Goal: Task Accomplishment & Management: Complete application form

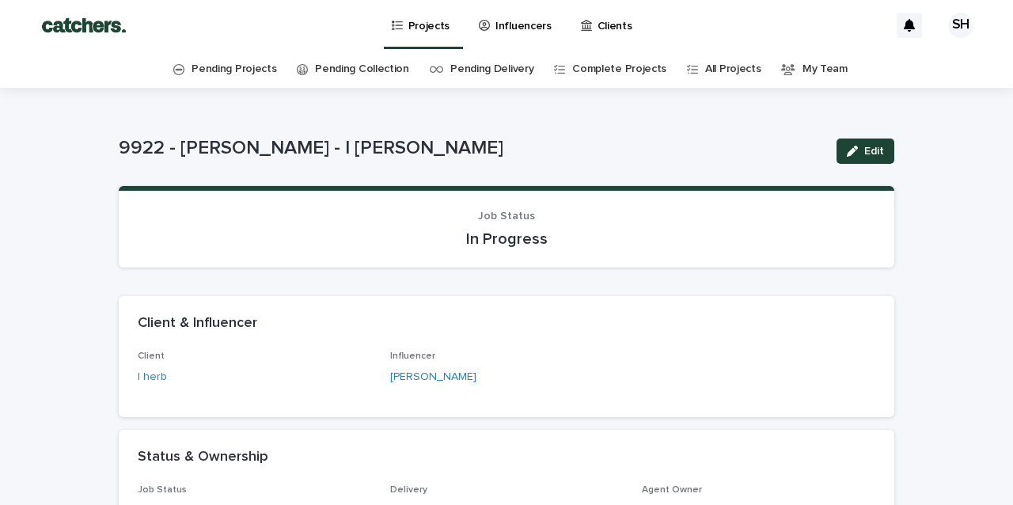
click at [517, 28] on p "Influencers" at bounding box center [523, 16] width 56 height 33
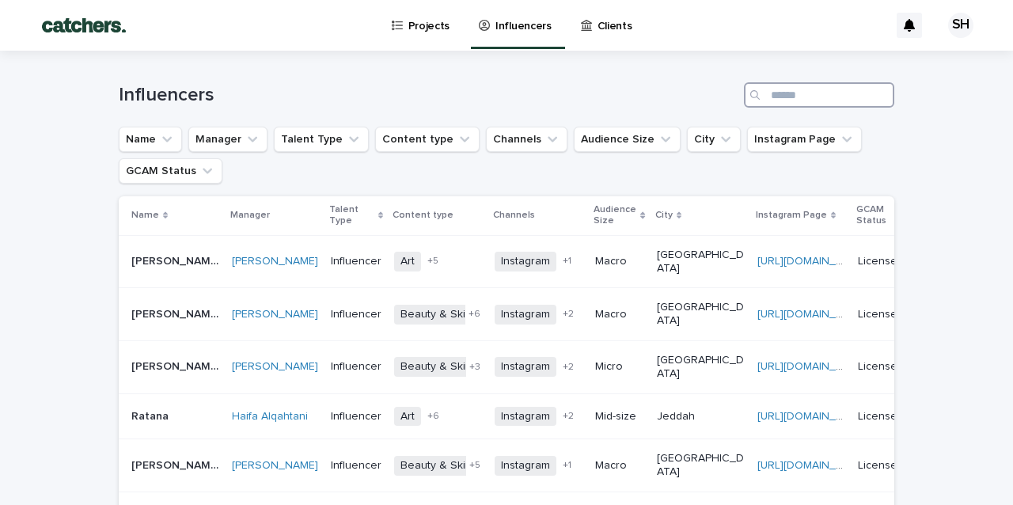
click at [828, 88] on input "Search" at bounding box center [819, 94] width 150 height 25
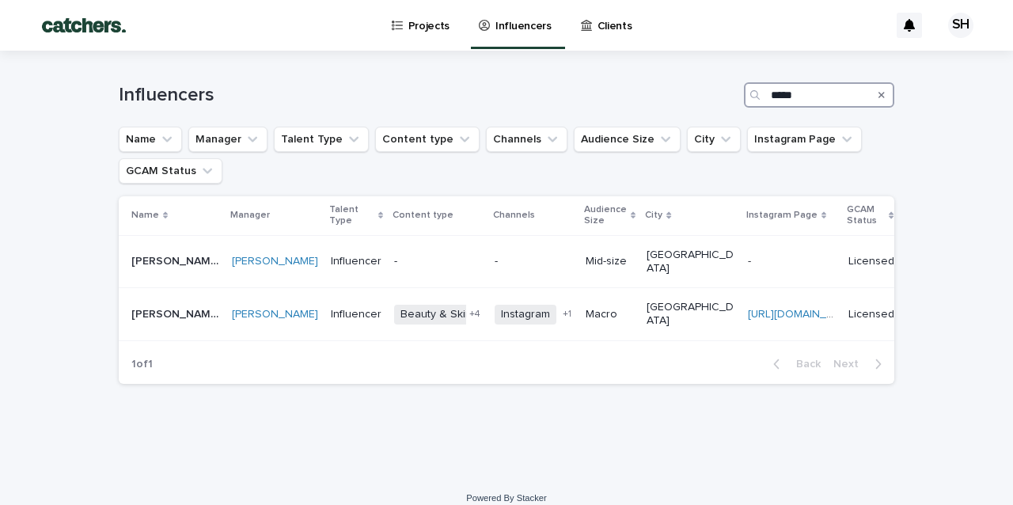
type input "****"
drag, startPoint x: 756, startPoint y: 113, endPoint x: 616, endPoint y: 290, distance: 225.9
click at [616, 308] on p "Macro" at bounding box center [610, 314] width 48 height 13
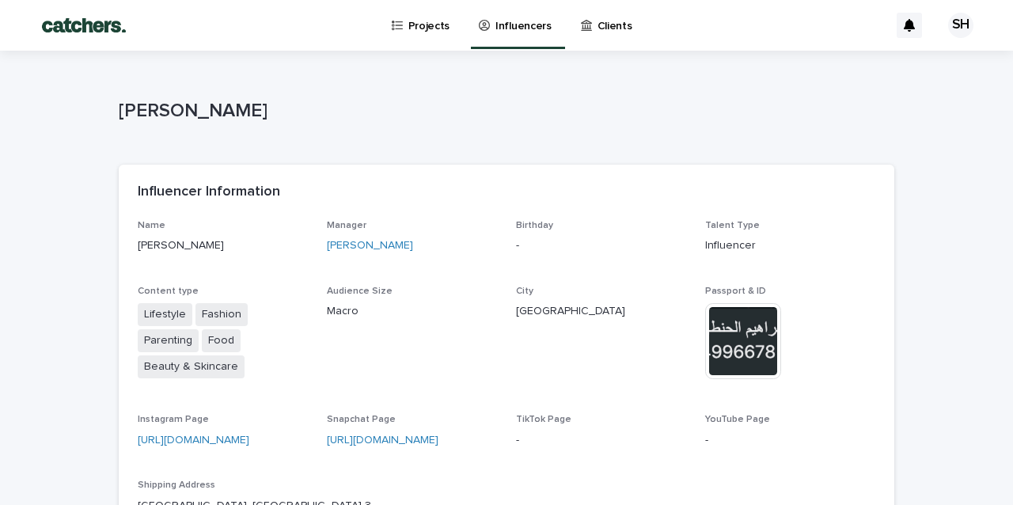
click at [419, 30] on p "Projects" at bounding box center [429, 16] width 42 height 33
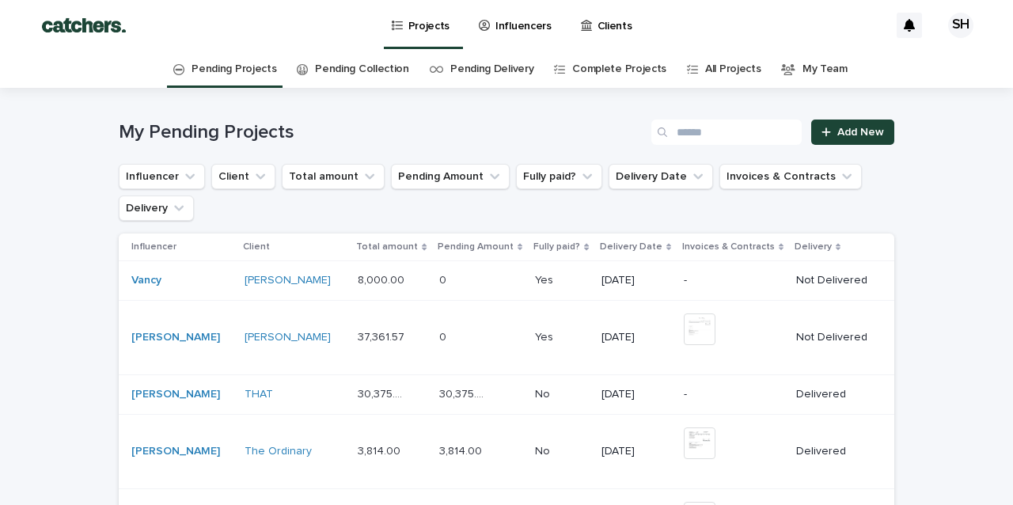
click at [528, 21] on p "Influencers" at bounding box center [523, 16] width 56 height 33
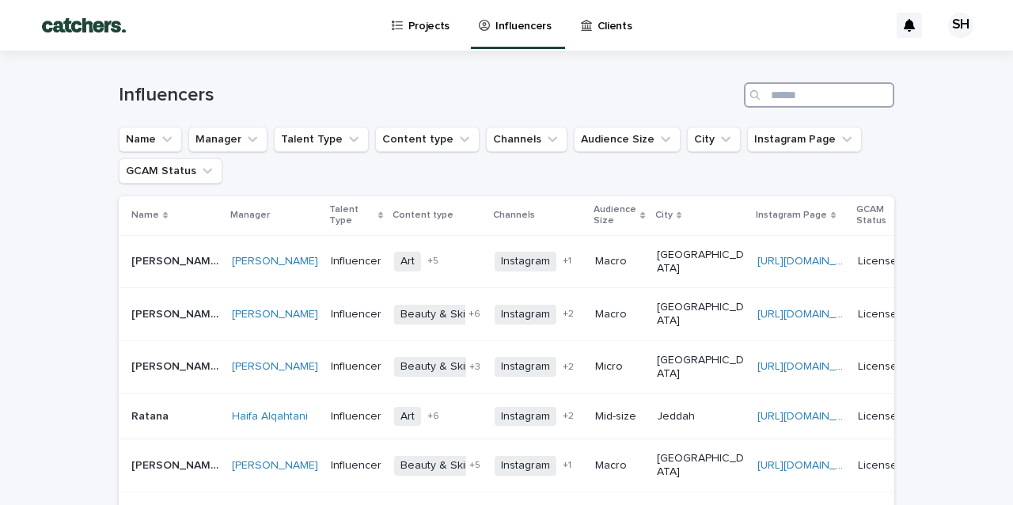
click at [787, 102] on input "Search" at bounding box center [819, 94] width 150 height 25
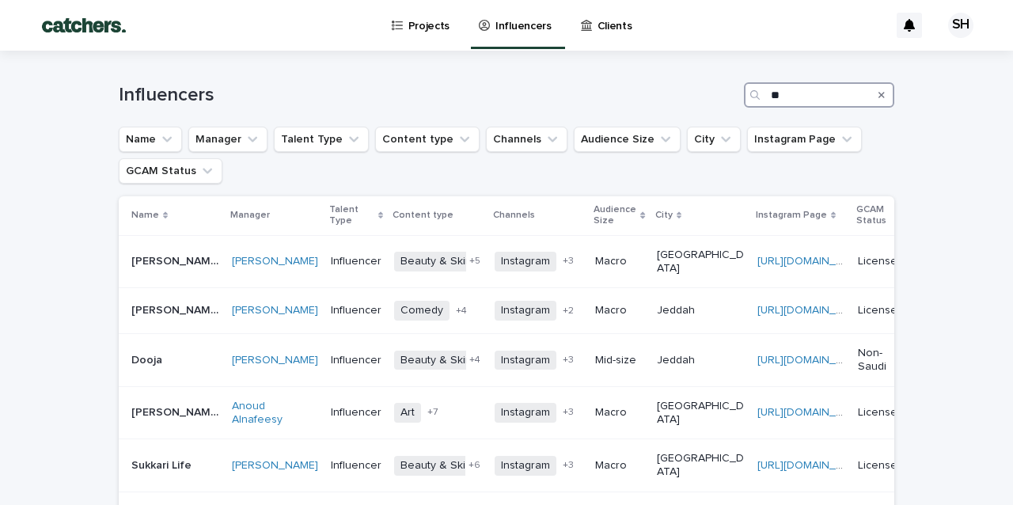
type input "*"
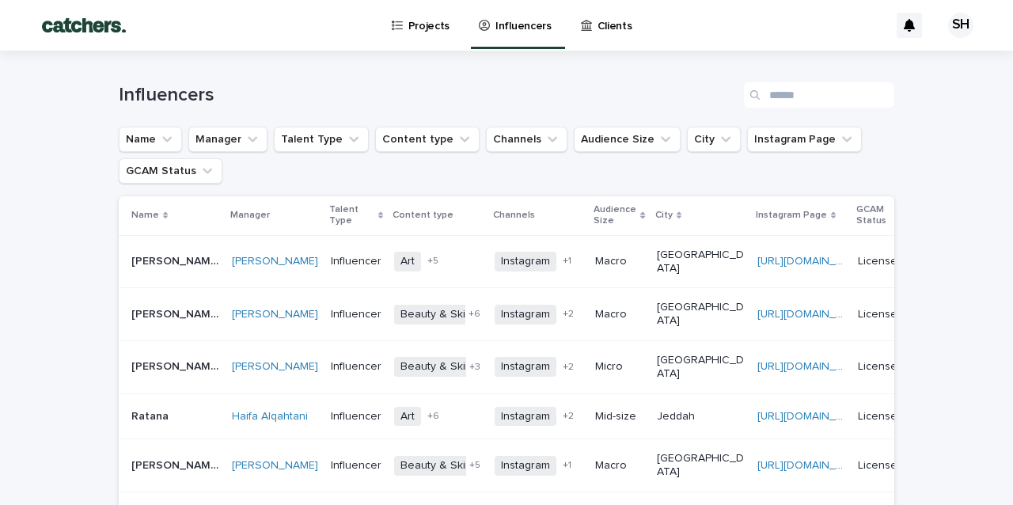
click at [417, 27] on p "Projects" at bounding box center [429, 16] width 42 height 33
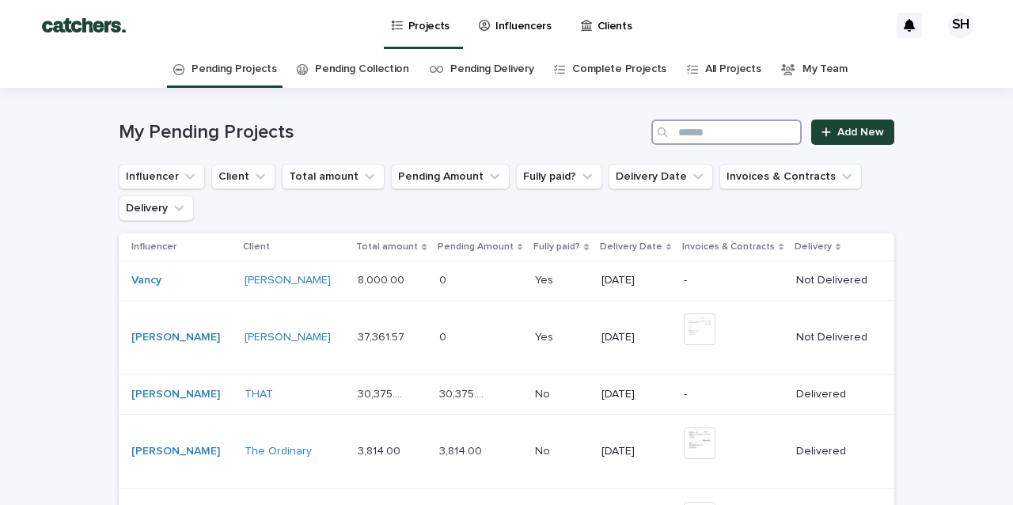
click at [700, 129] on input "Search" at bounding box center [726, 131] width 150 height 25
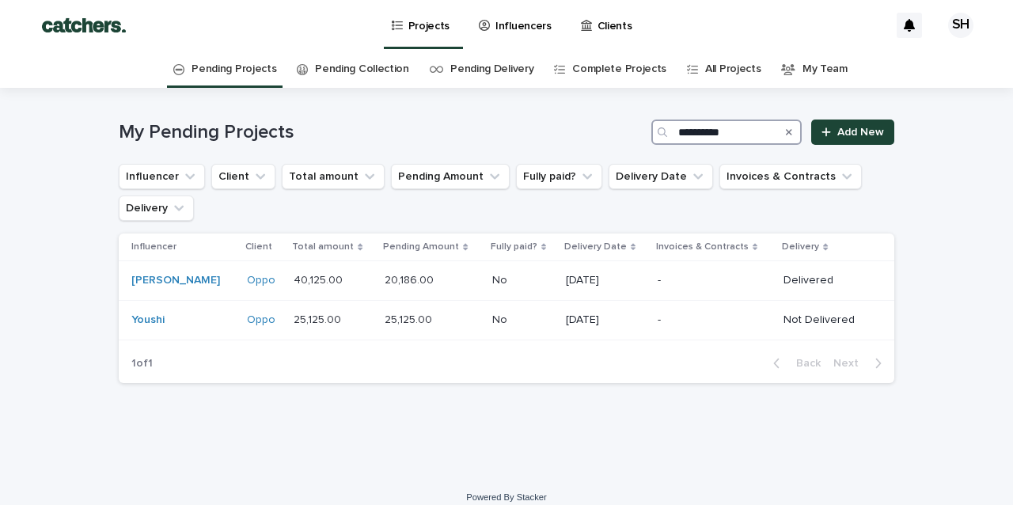
type input "**********"
drag, startPoint x: 699, startPoint y: 128, endPoint x: 658, endPoint y: 335, distance: 211.4
click at [658, 335] on td "-" at bounding box center [714, 321] width 126 height 40
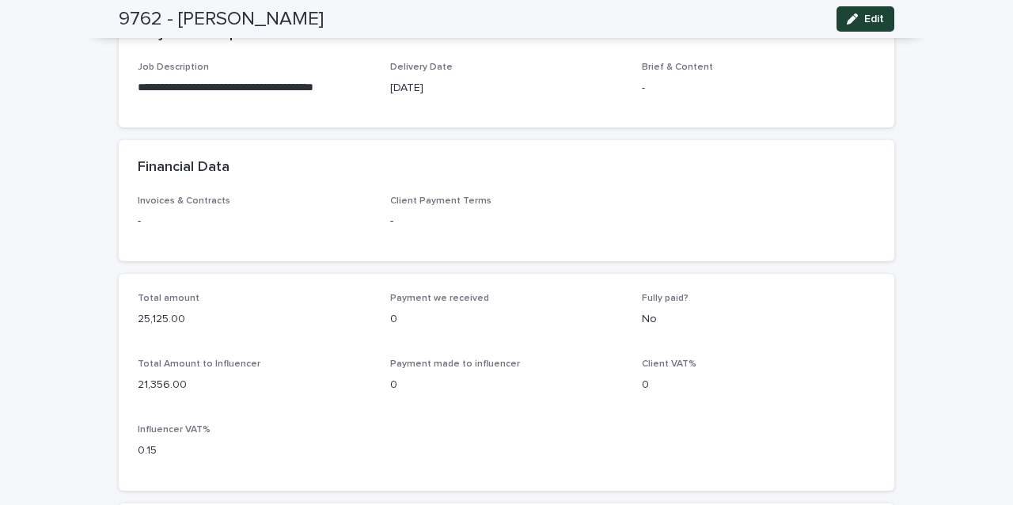
scroll to position [630, 0]
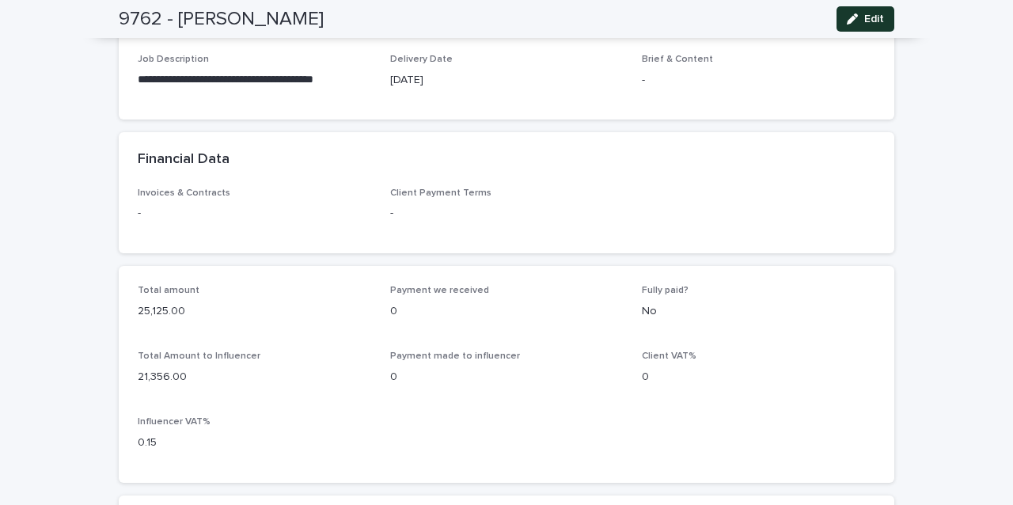
click at [870, 17] on span "Edit" at bounding box center [874, 18] width 20 height 11
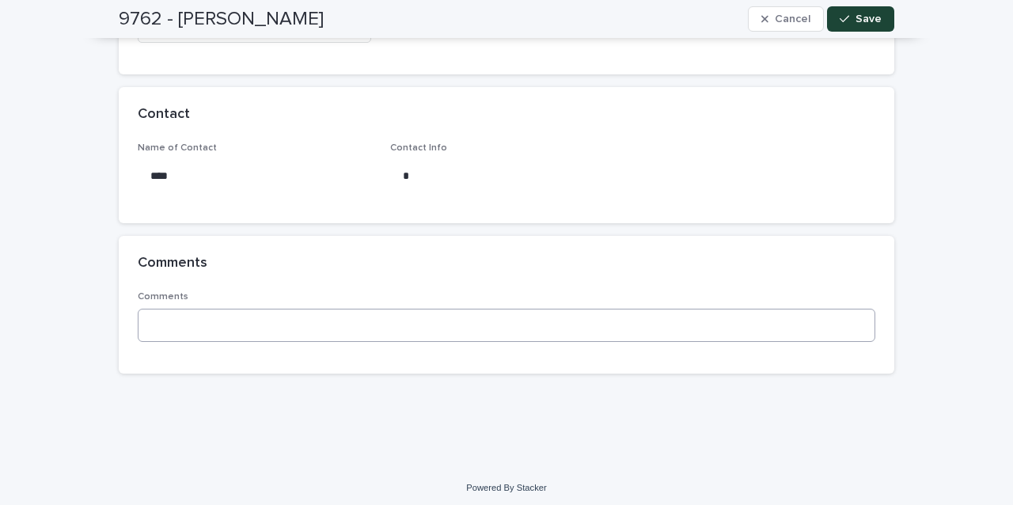
scroll to position [1185, 0]
click at [330, 332] on textarea at bounding box center [506, 326] width 737 height 33
type textarea "********"
click at [887, 25] on button "Save" at bounding box center [860, 18] width 67 height 25
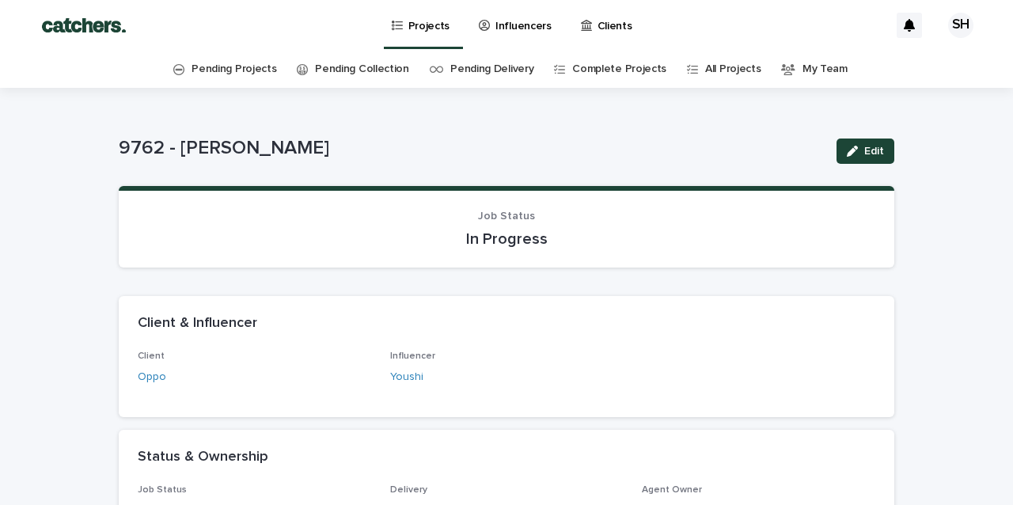
scroll to position [0, 0]
click at [419, 20] on p "Projects" at bounding box center [429, 16] width 42 height 33
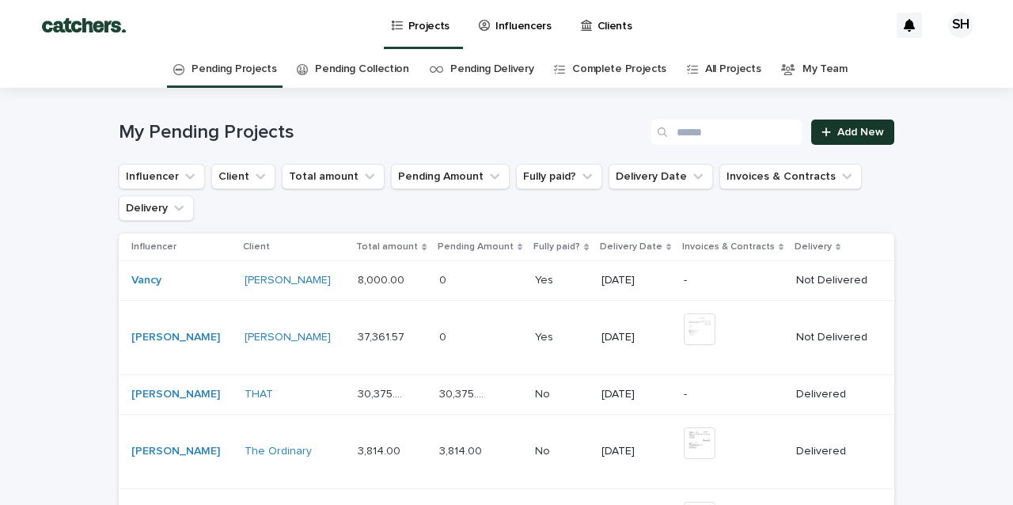
click at [874, 141] on link "Add New" at bounding box center [852, 131] width 83 height 25
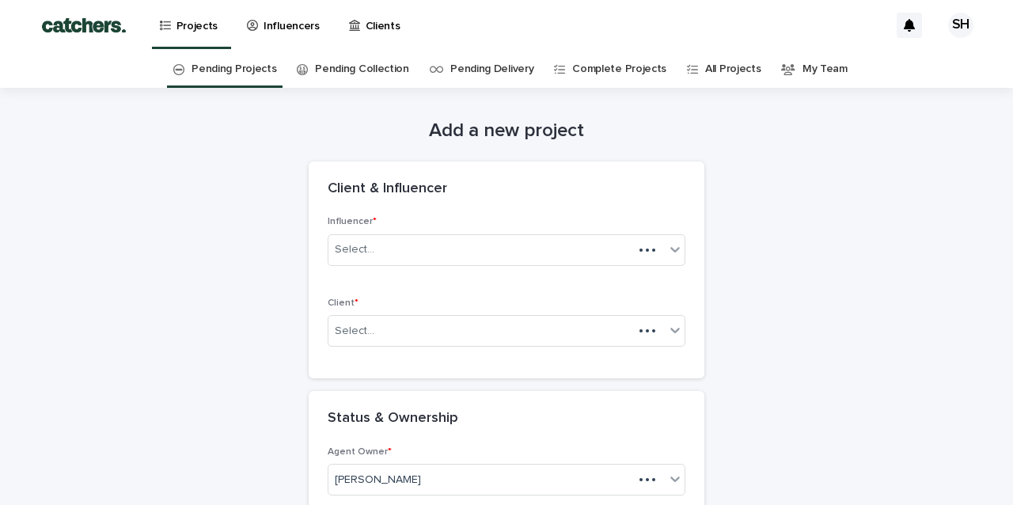
scroll to position [51, 0]
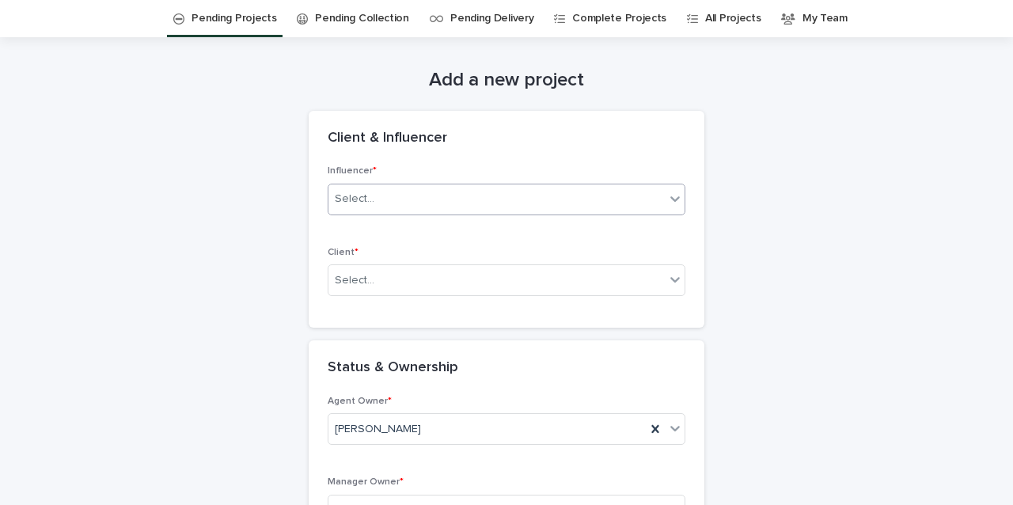
click at [557, 184] on div "Select..." at bounding box center [507, 200] width 358 height 32
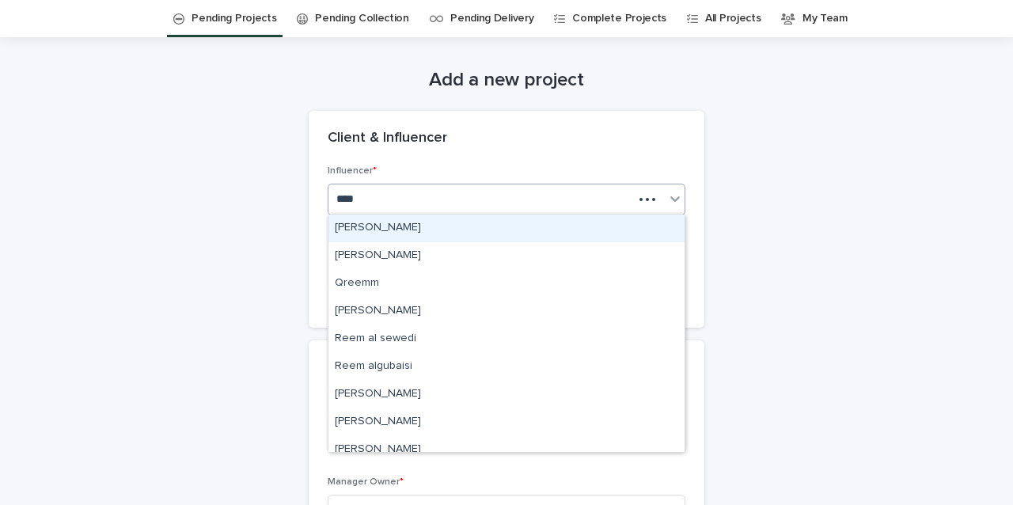
type input "*****"
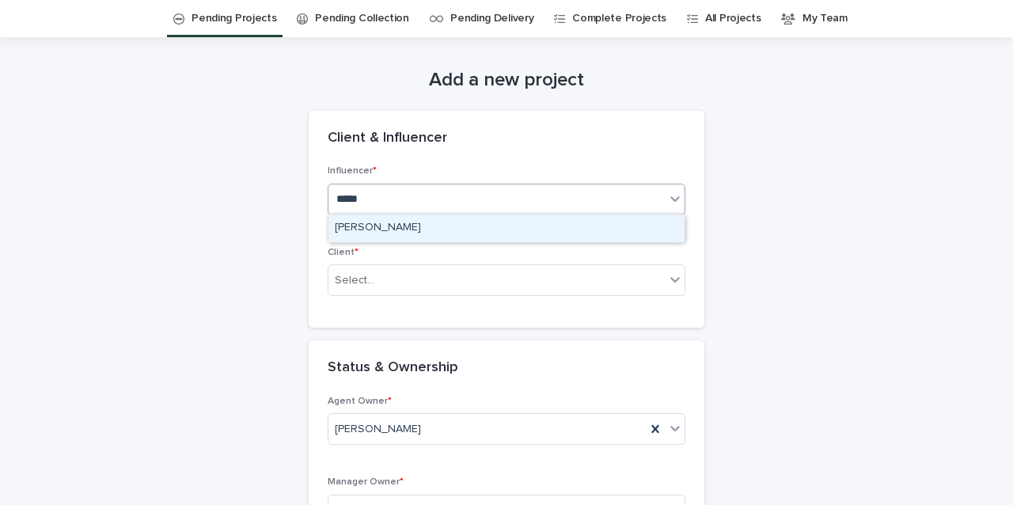
click at [469, 231] on div "[PERSON_NAME]" at bounding box center [506, 228] width 356 height 28
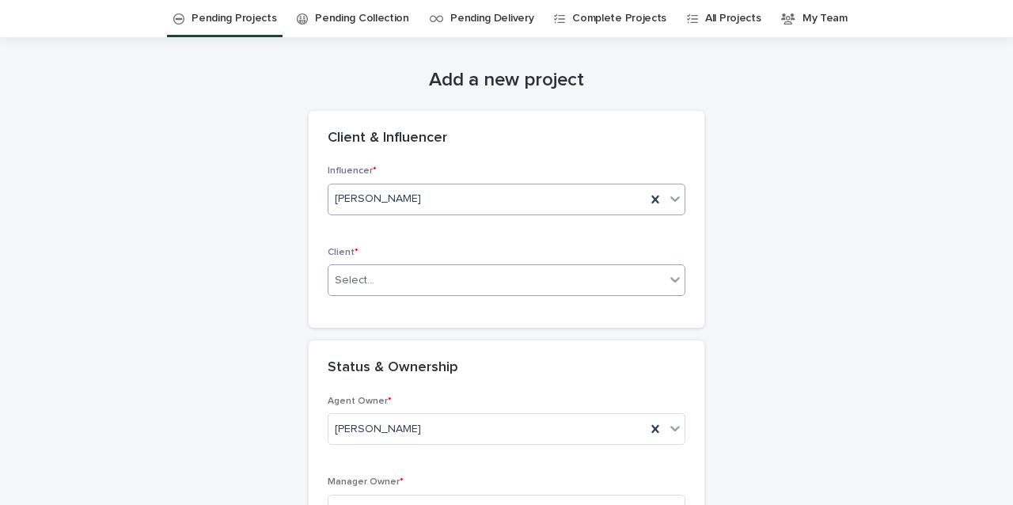
click at [442, 269] on div "Select..." at bounding box center [496, 280] width 336 height 26
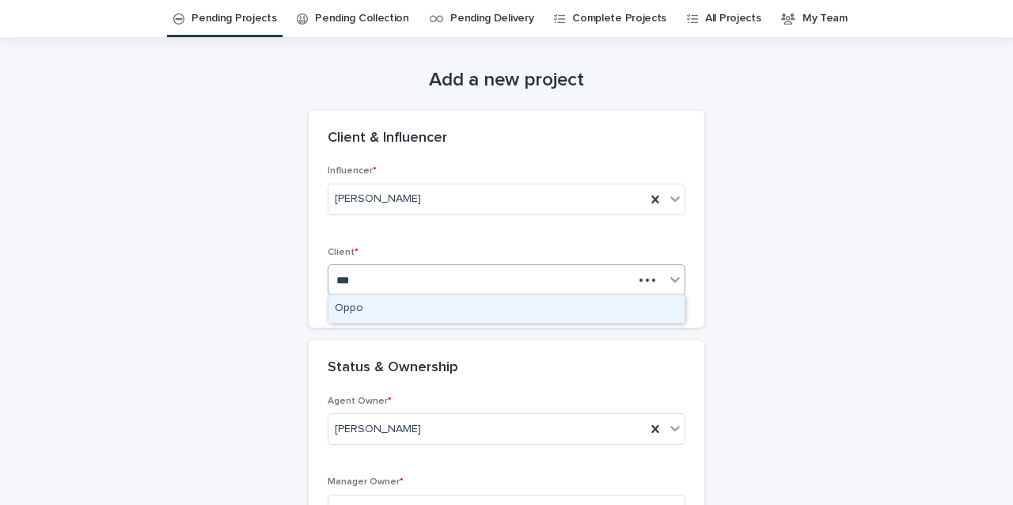
type input "****"
click at [421, 310] on div "Oppo" at bounding box center [506, 309] width 356 height 28
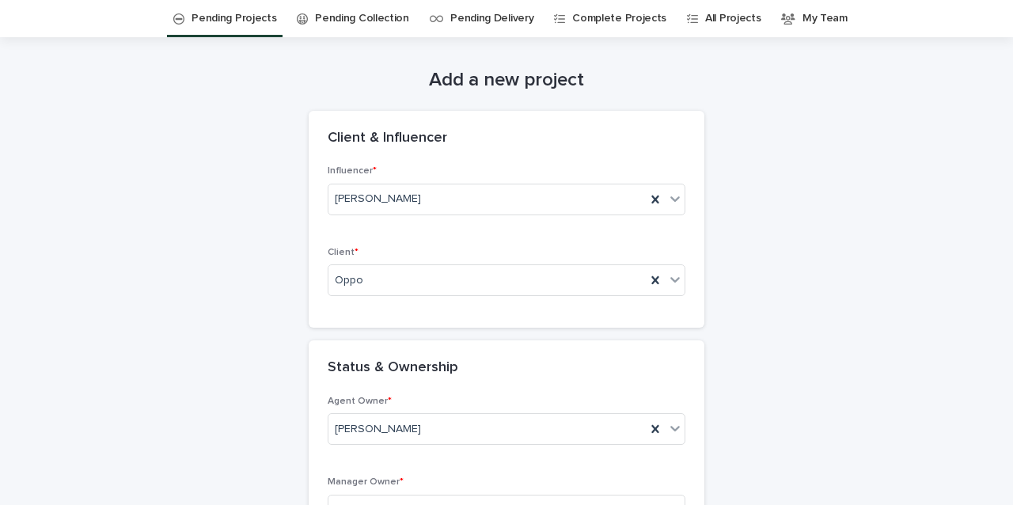
click at [421, 316] on div "Influencer * [PERSON_NAME] Client * Oppo" at bounding box center [507, 246] width 396 height 162
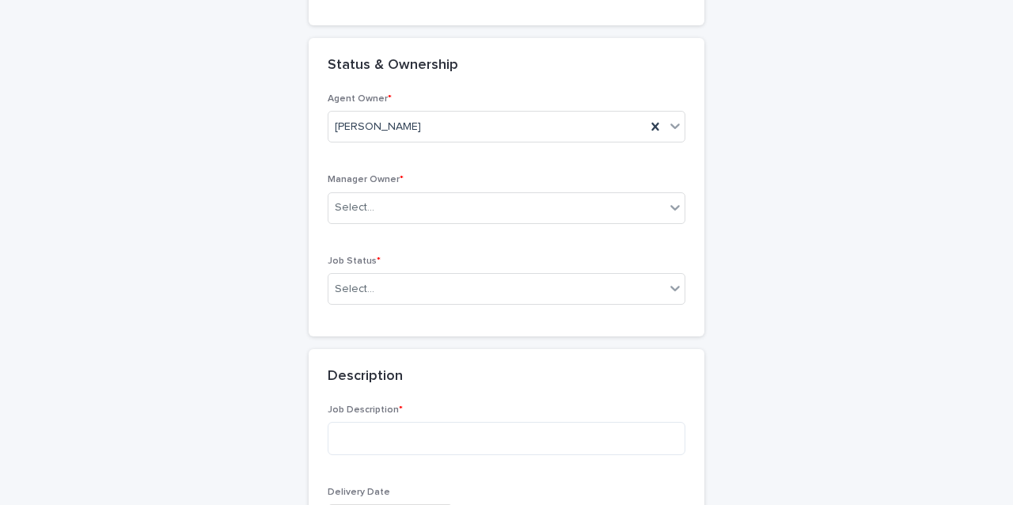
scroll to position [354, 0]
click at [439, 204] on div "Select..." at bounding box center [496, 206] width 336 height 26
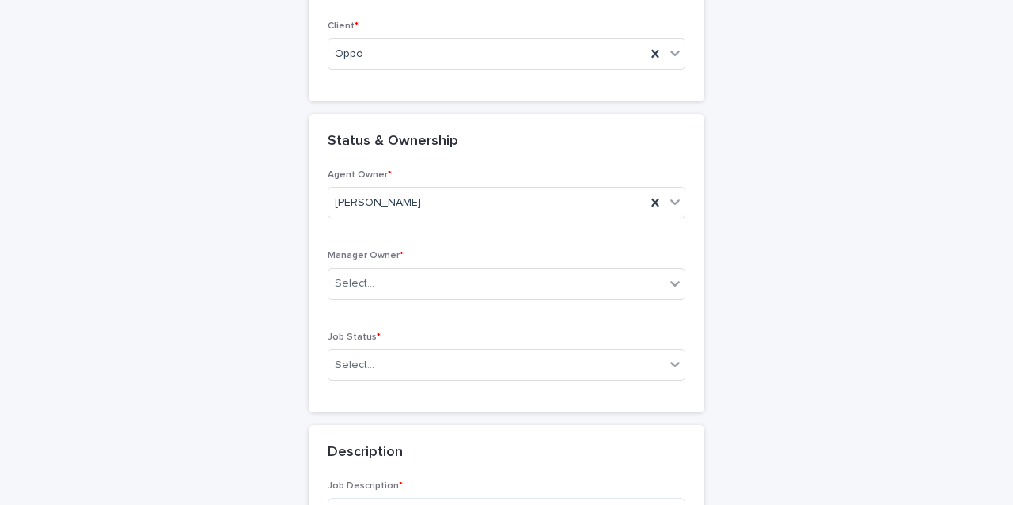
scroll to position [278, 0]
click at [393, 271] on div "Select..." at bounding box center [496, 283] width 336 height 26
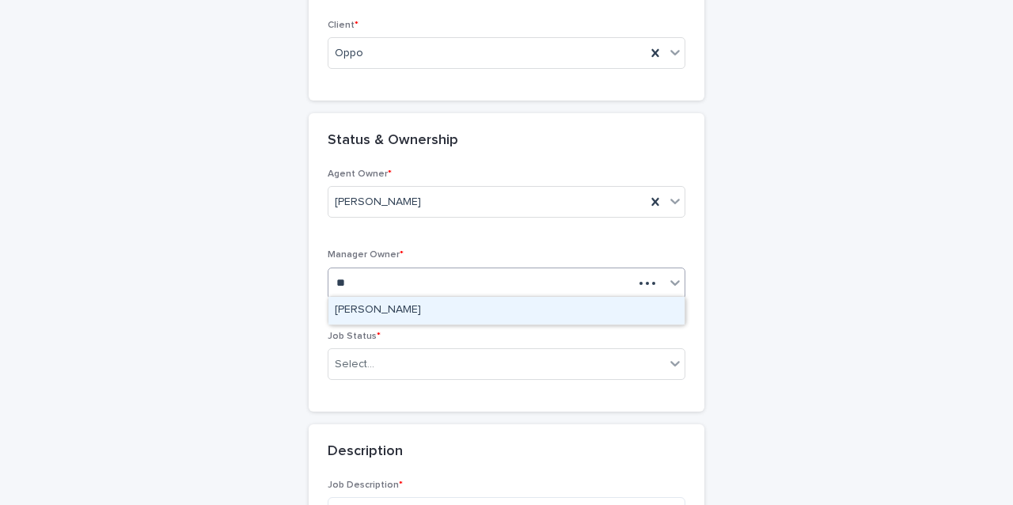
type input "***"
click at [400, 311] on div "[PERSON_NAME]" at bounding box center [506, 311] width 356 height 28
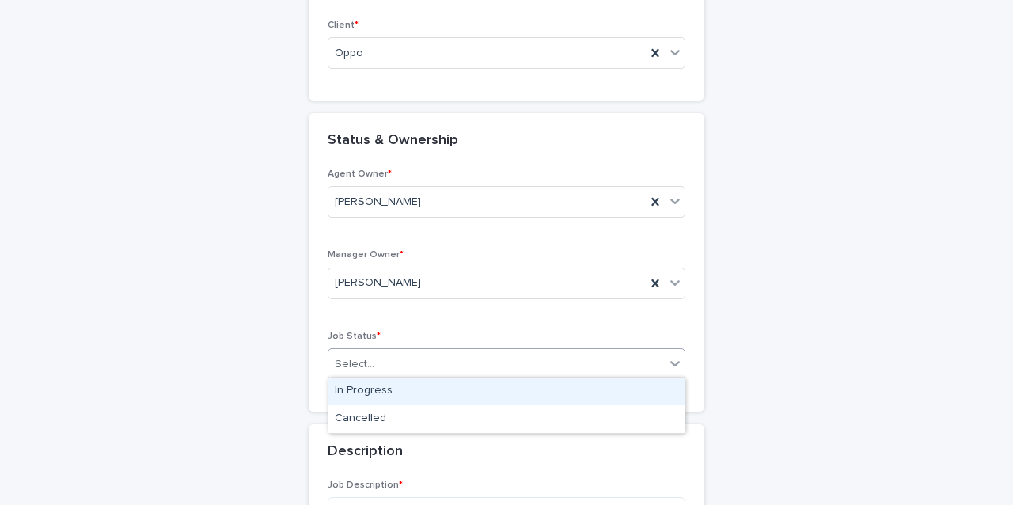
click at [396, 370] on div "Select..." at bounding box center [496, 364] width 336 height 26
click at [396, 391] on div "In Progress" at bounding box center [506, 391] width 356 height 28
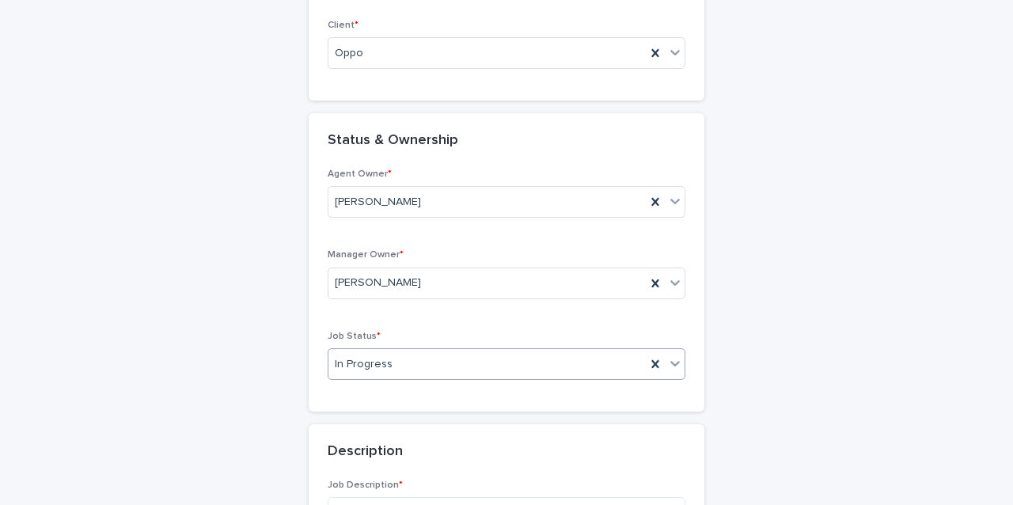
scroll to position [379, 0]
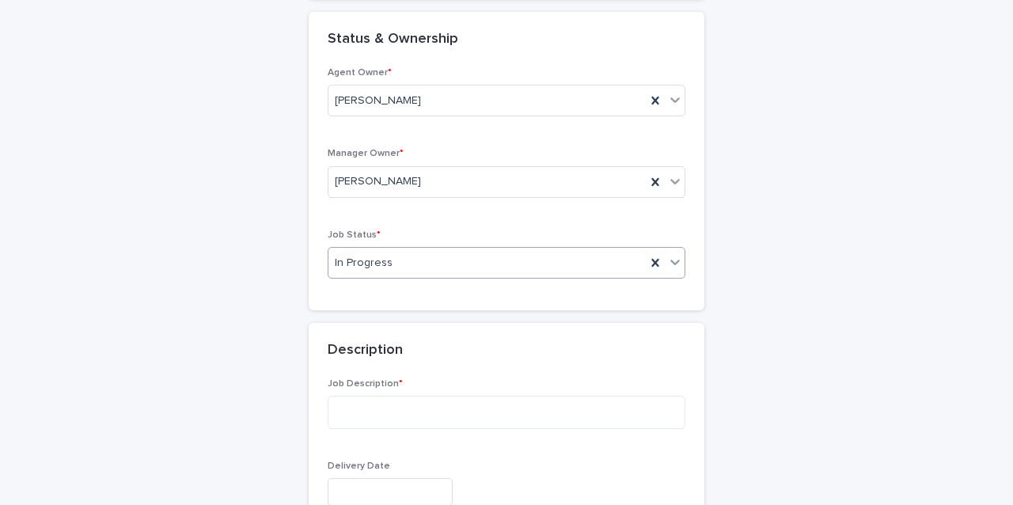
click at [407, 387] on div "Job Description *" at bounding box center [507, 409] width 358 height 63
click at [404, 410] on textarea at bounding box center [507, 412] width 358 height 33
paste textarea "**********"
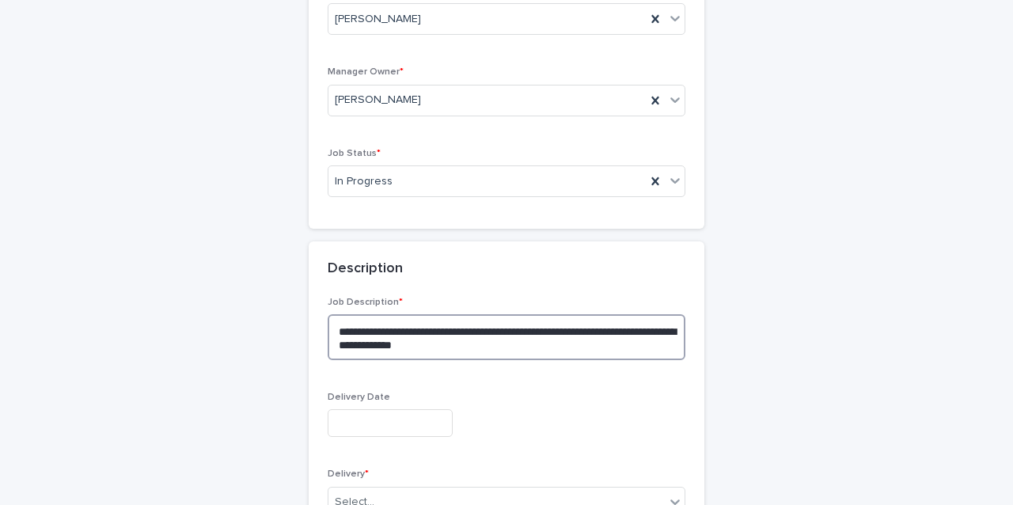
scroll to position [481, 0]
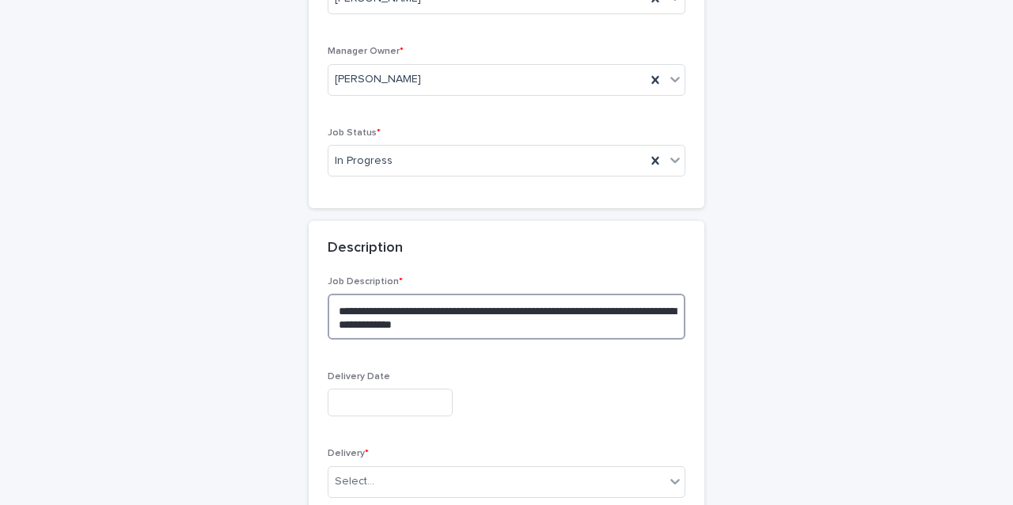
type textarea "**********"
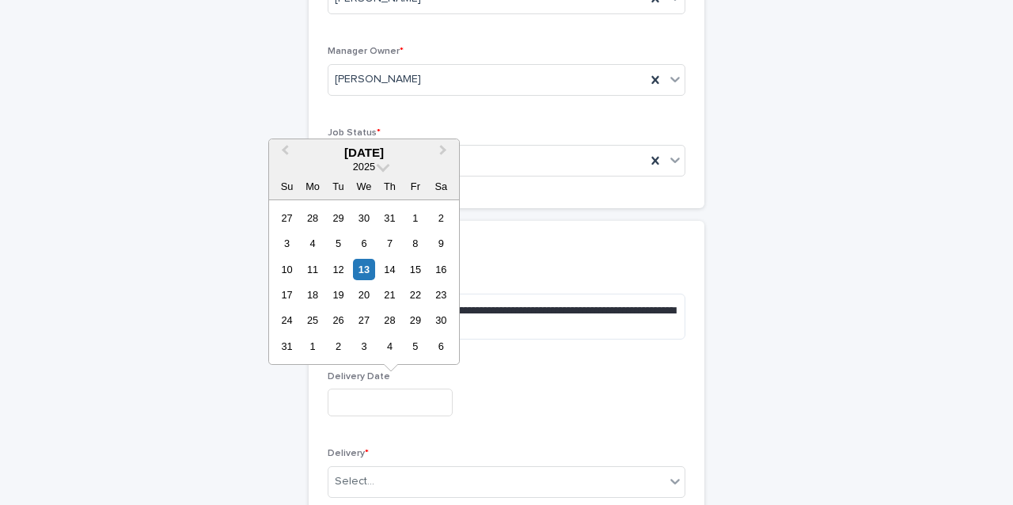
click at [422, 392] on input "text" at bounding box center [390, 403] width 125 height 28
click at [441, 269] on div "16" at bounding box center [440, 269] width 21 height 21
type input "**********"
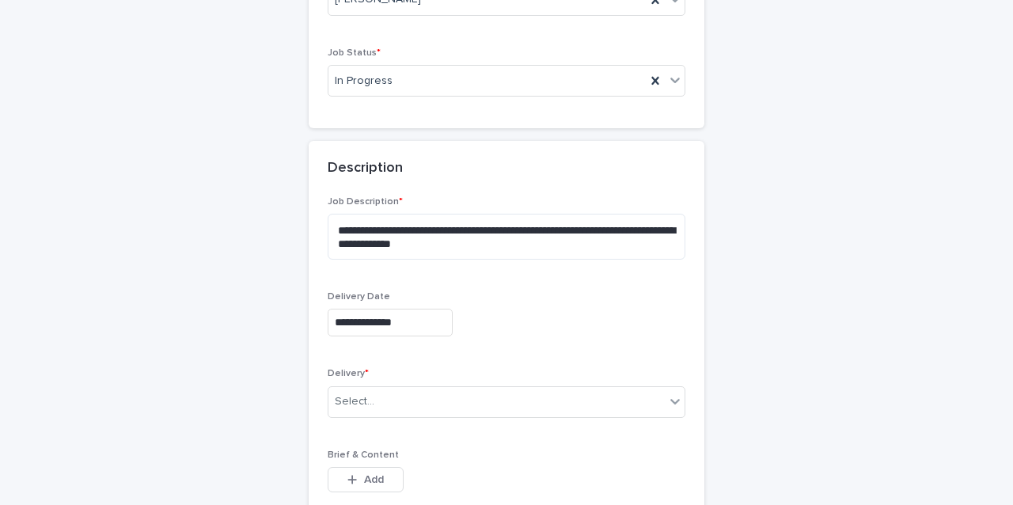
scroll to position [562, 0]
click at [419, 398] on div "Select..." at bounding box center [496, 401] width 336 height 26
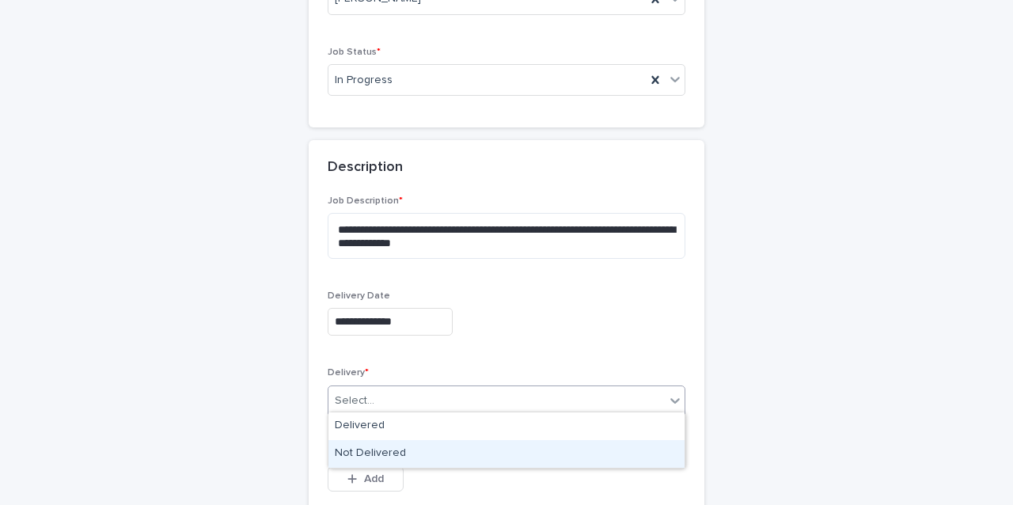
click at [407, 456] on div "Not Delivered" at bounding box center [506, 454] width 356 height 28
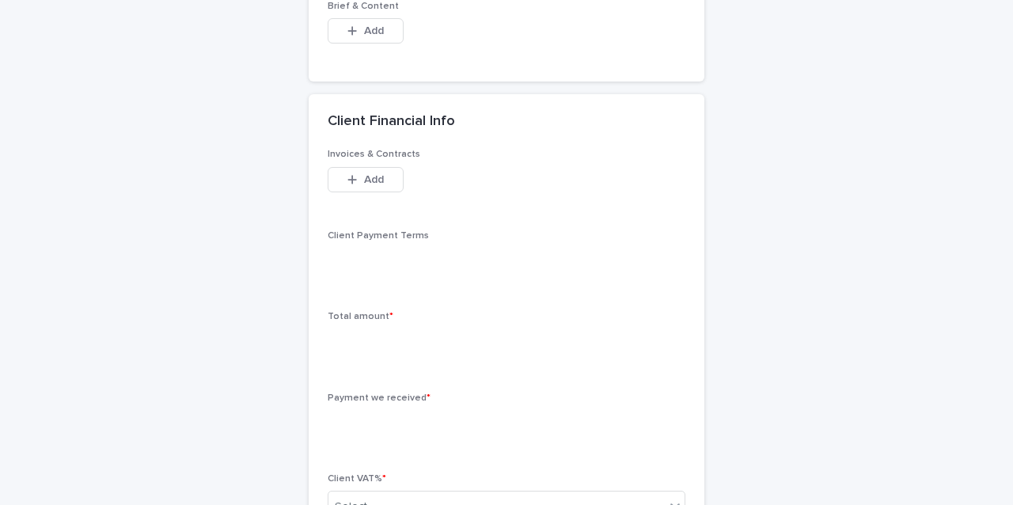
scroll to position [1016, 0]
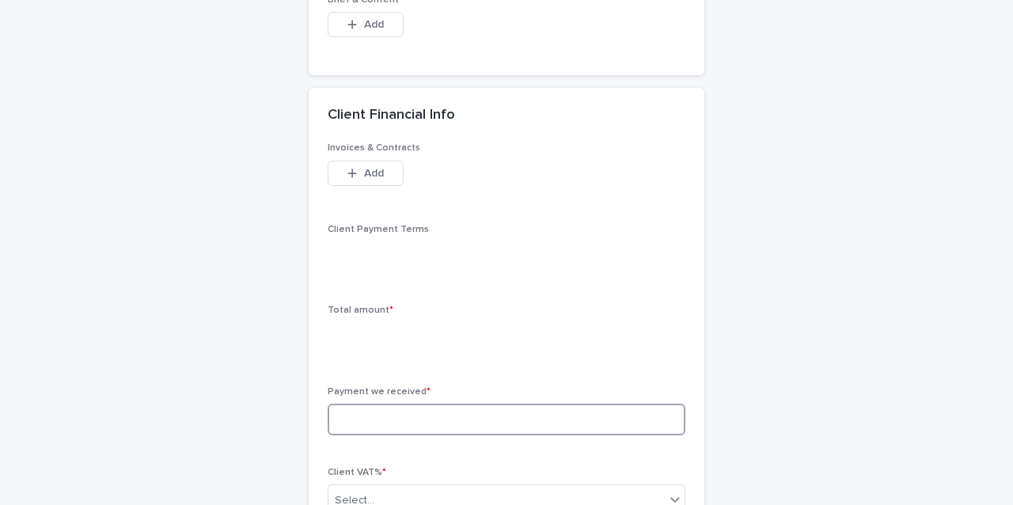
click at [369, 421] on input at bounding box center [507, 420] width 358 height 32
type input "*"
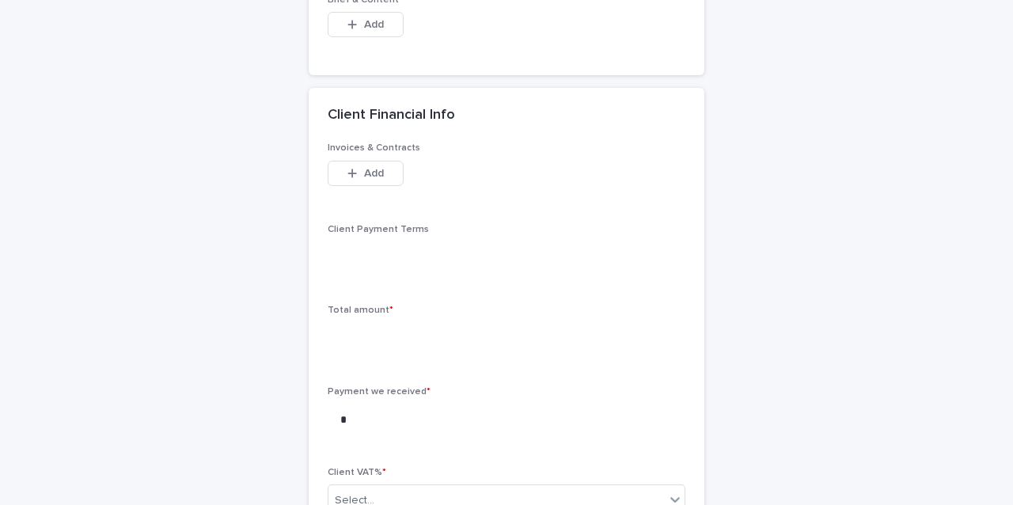
click at [195, 363] on div "**********" at bounding box center [506, 202] width 775 height 2261
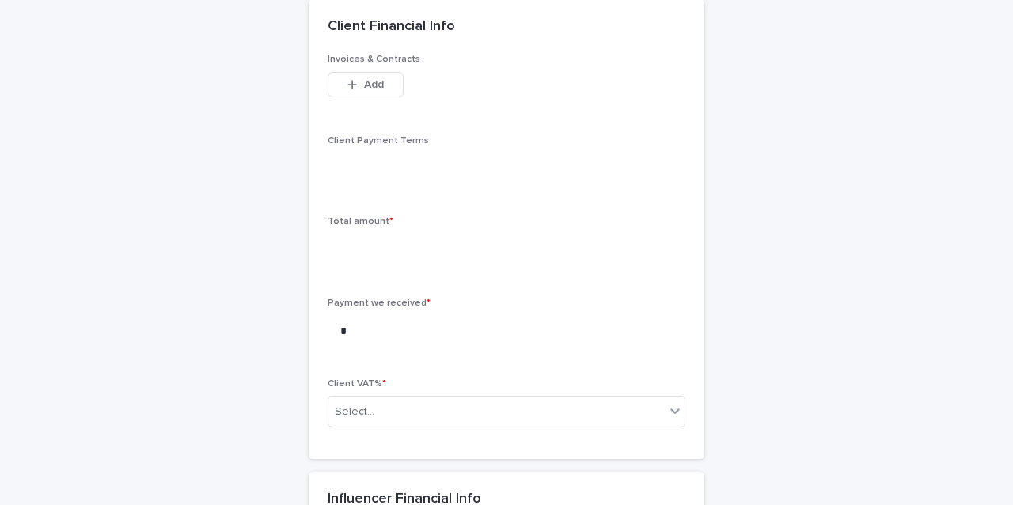
scroll to position [1107, 0]
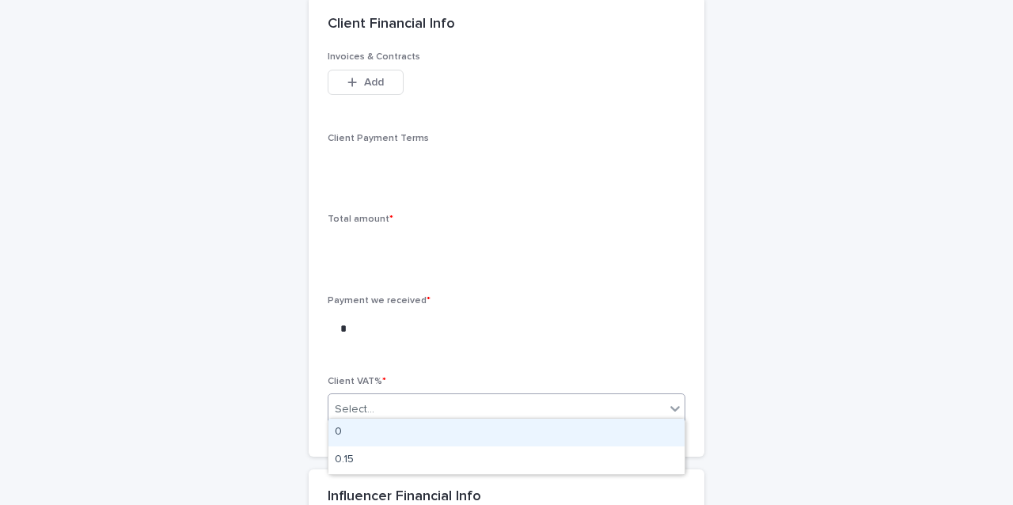
click at [359, 401] on div "Select..." at bounding box center [355, 409] width 40 height 17
click at [357, 420] on div "0" at bounding box center [506, 433] width 356 height 28
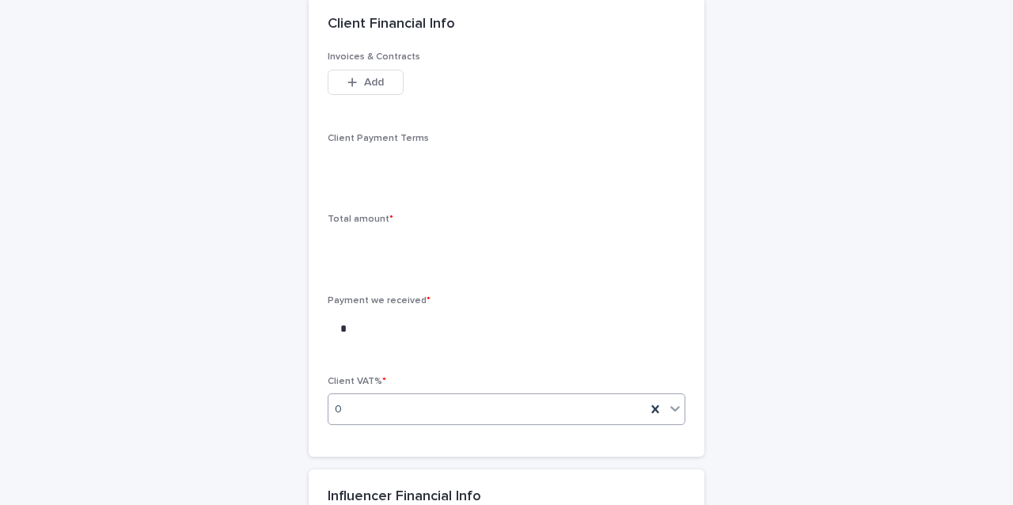
click at [287, 430] on div "**********" at bounding box center [506, 111] width 775 height 2261
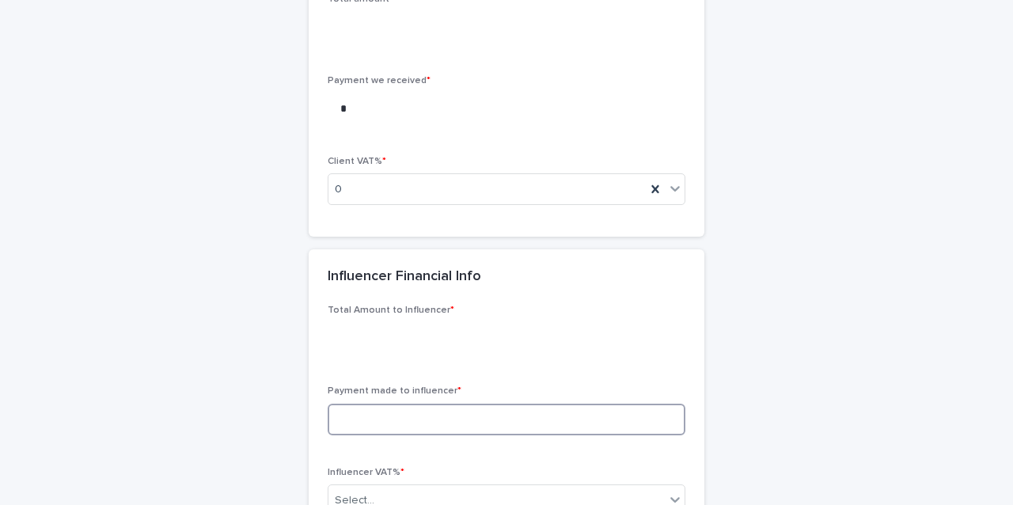
click at [342, 419] on input at bounding box center [507, 420] width 358 height 32
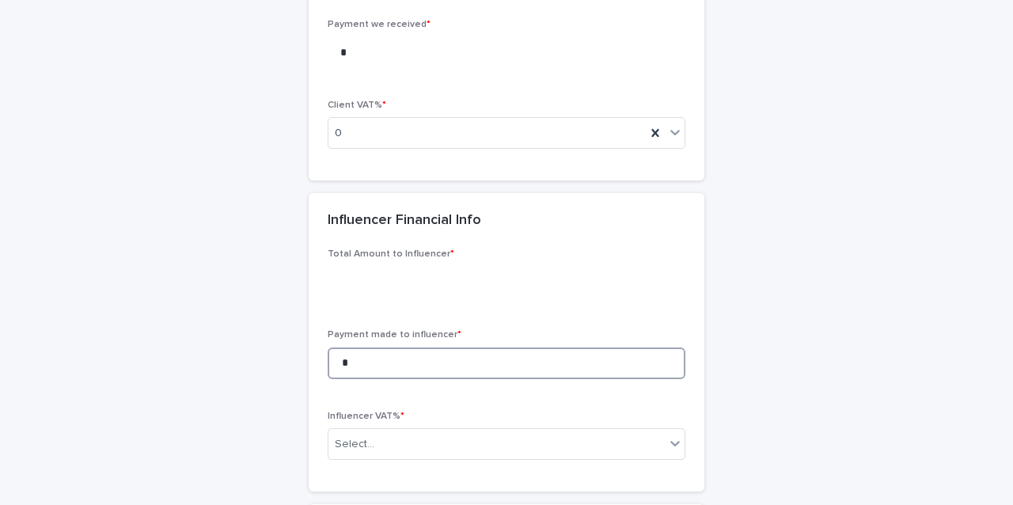
scroll to position [1396, 0]
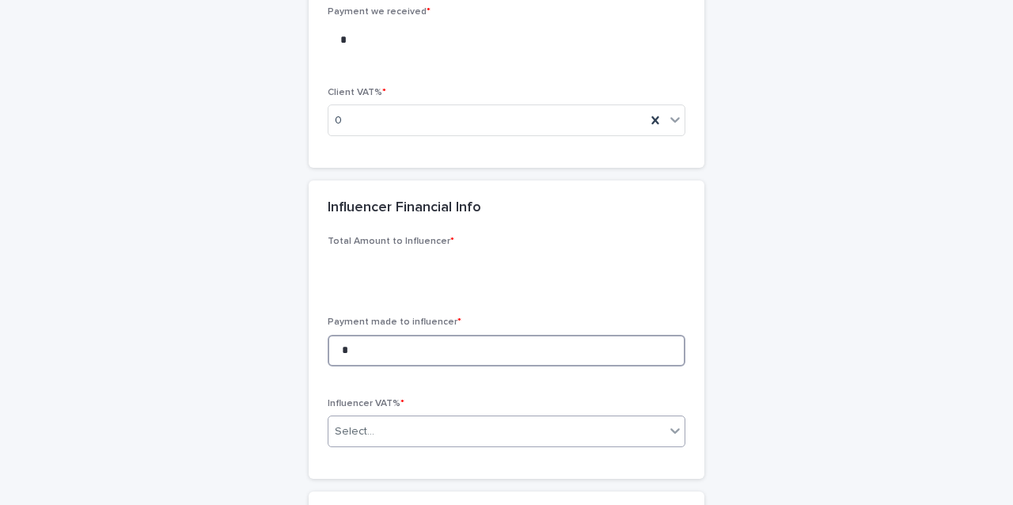
type input "*"
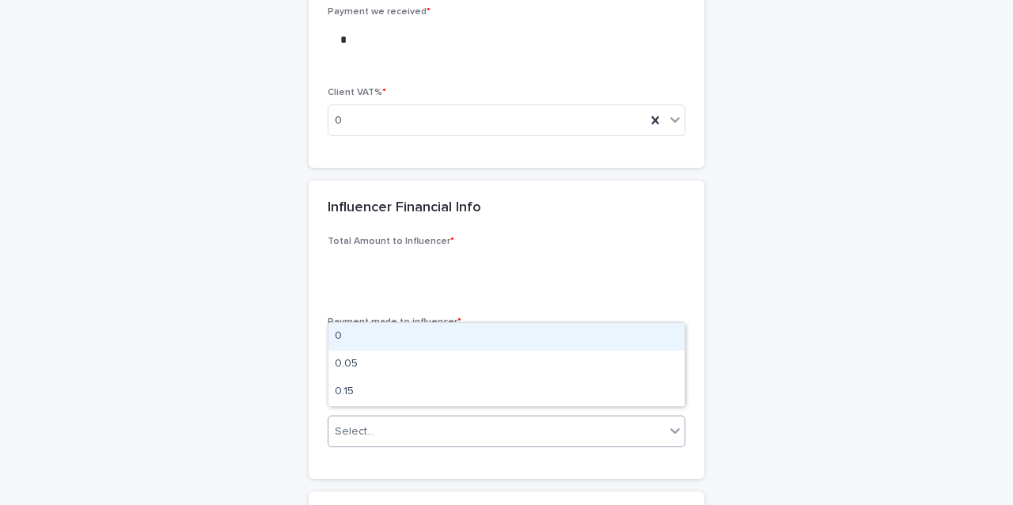
click at [376, 425] on div "Select..." at bounding box center [496, 432] width 336 height 26
click at [376, 425] on input "text" at bounding box center [377, 431] width 2 height 13
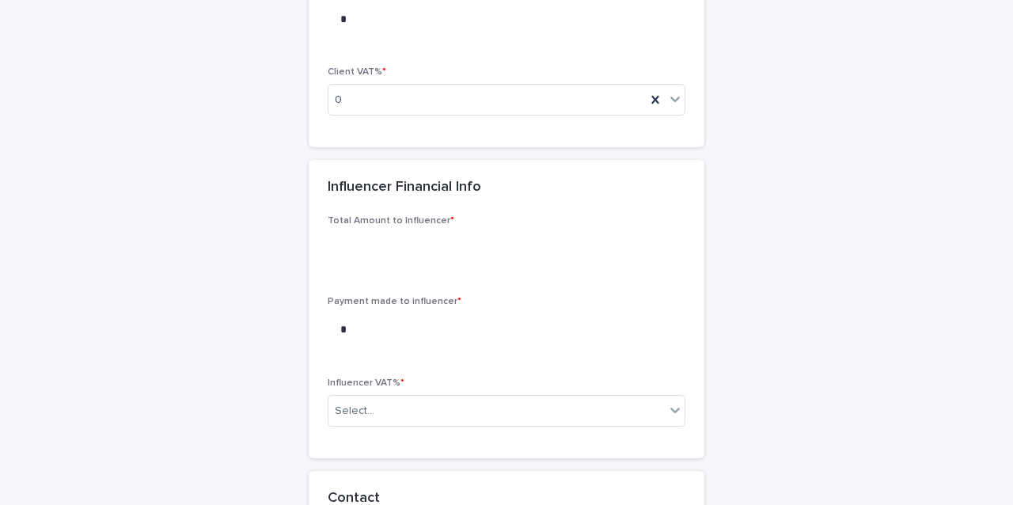
scroll to position [1417, 0]
click at [475, 410] on div "Select..." at bounding box center [496, 410] width 336 height 26
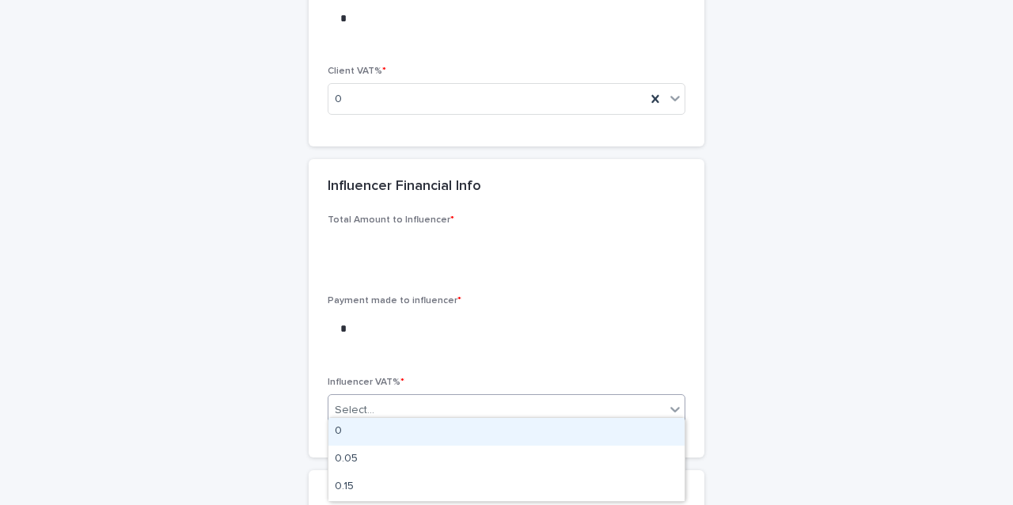
click at [389, 437] on div "0" at bounding box center [506, 432] width 356 height 28
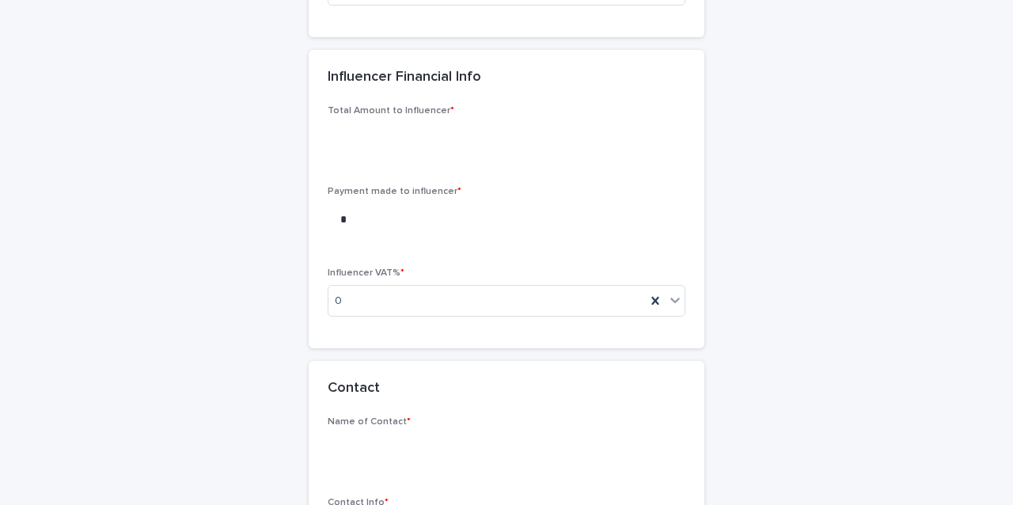
scroll to position [1594, 0]
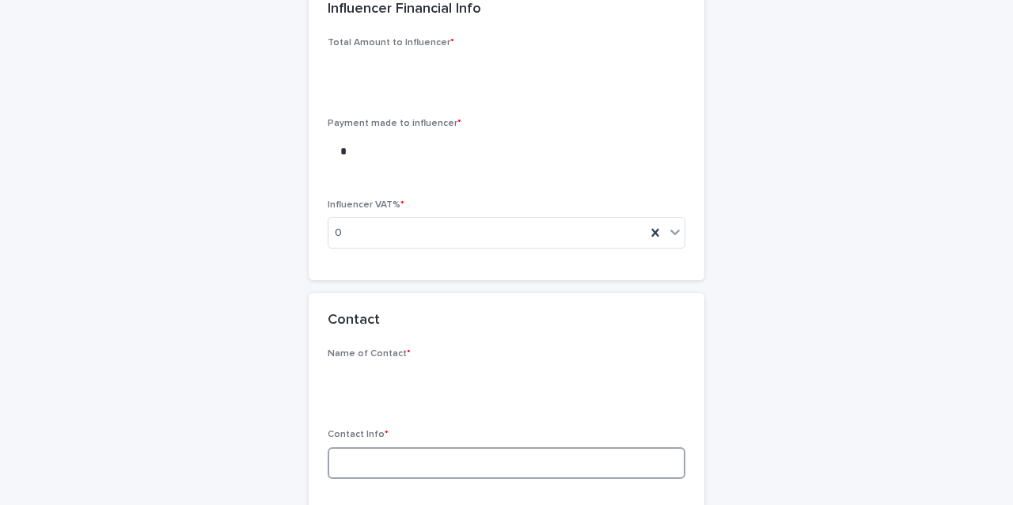
click at [396, 464] on input at bounding box center [507, 463] width 358 height 32
type input "*"
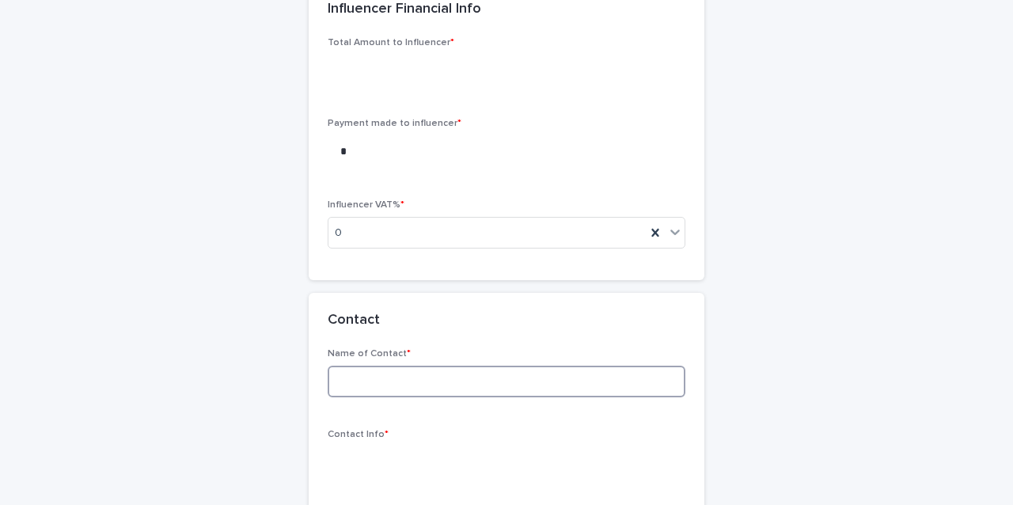
click at [385, 380] on input at bounding box center [507, 382] width 358 height 32
type input "****"
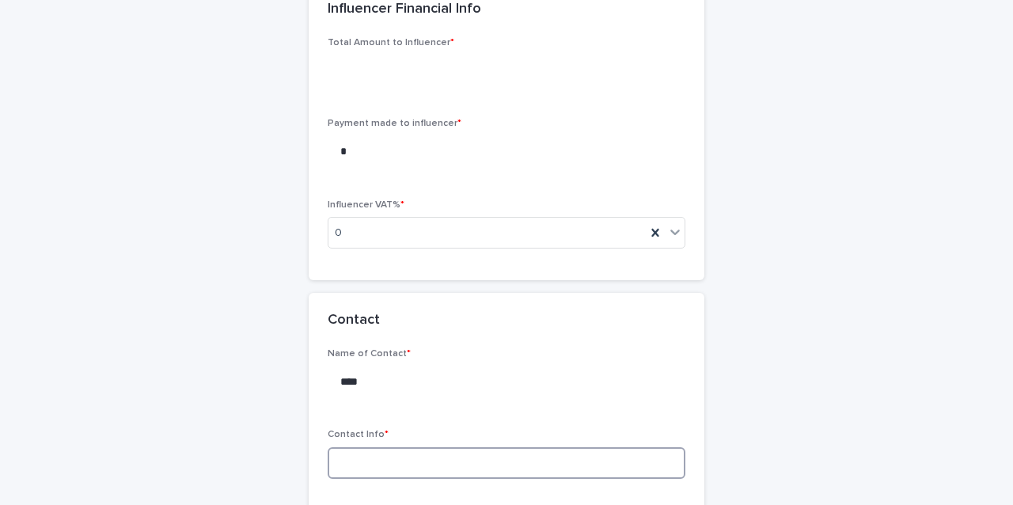
click at [352, 447] on input at bounding box center [507, 463] width 358 height 32
paste input "**********"
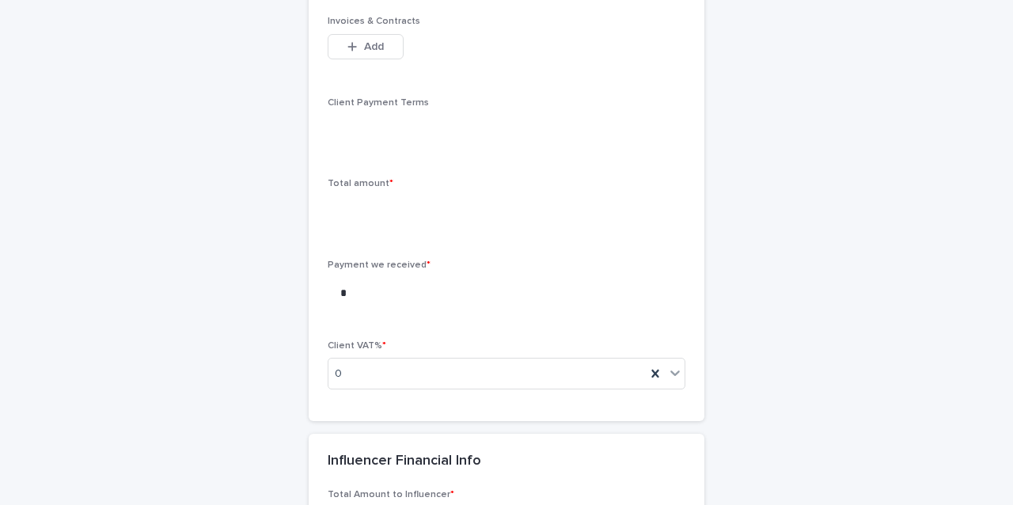
scroll to position [1142, 0]
type input "**********"
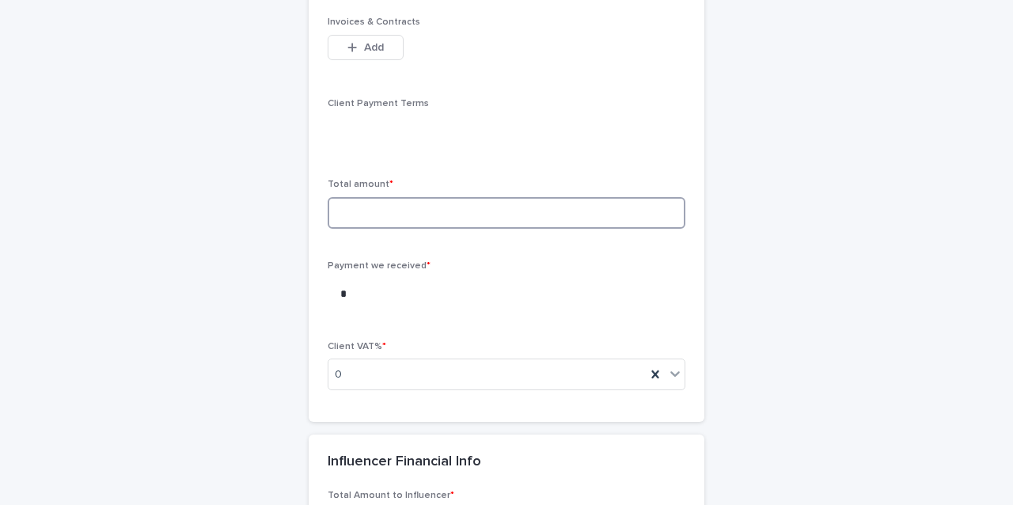
click at [426, 207] on input at bounding box center [507, 213] width 358 height 32
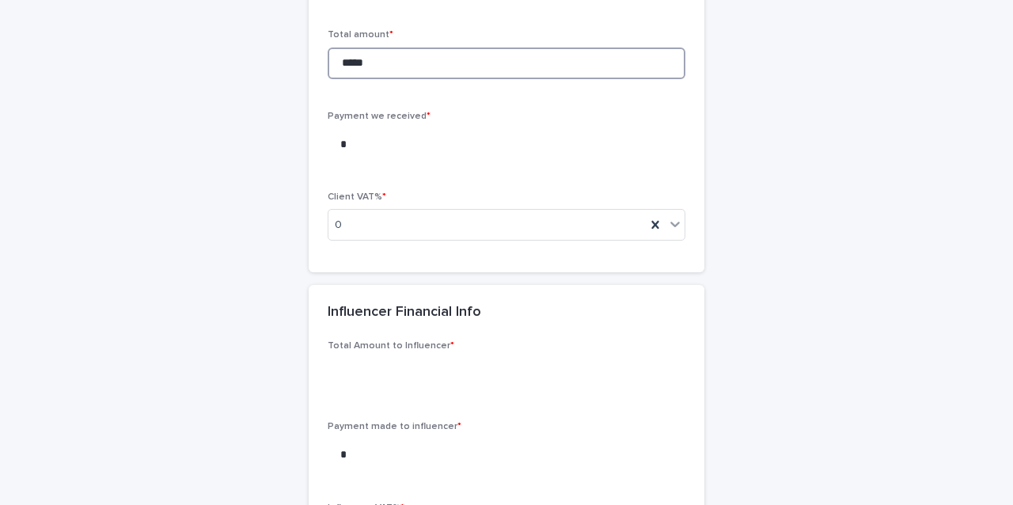
scroll to position [1292, 0]
type input "*****"
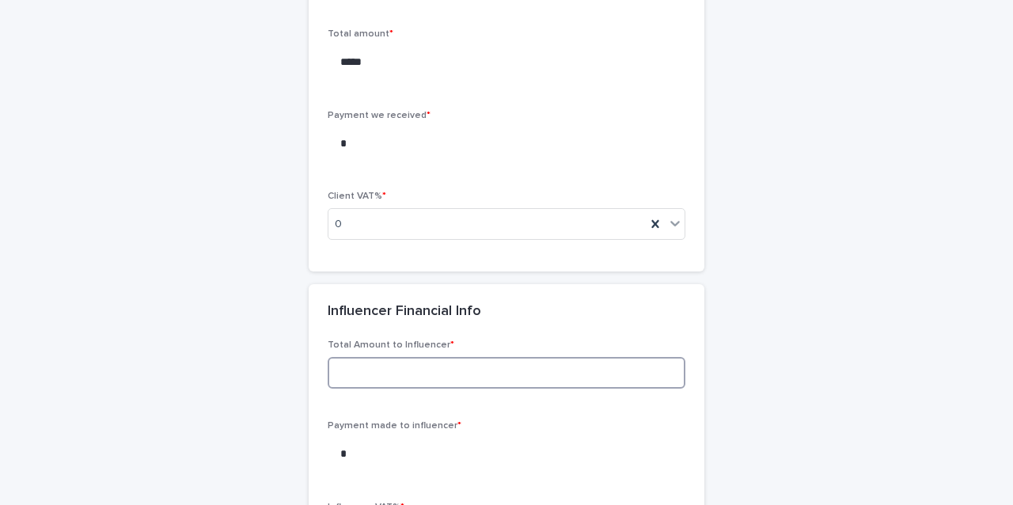
click at [370, 376] on input at bounding box center [507, 373] width 358 height 32
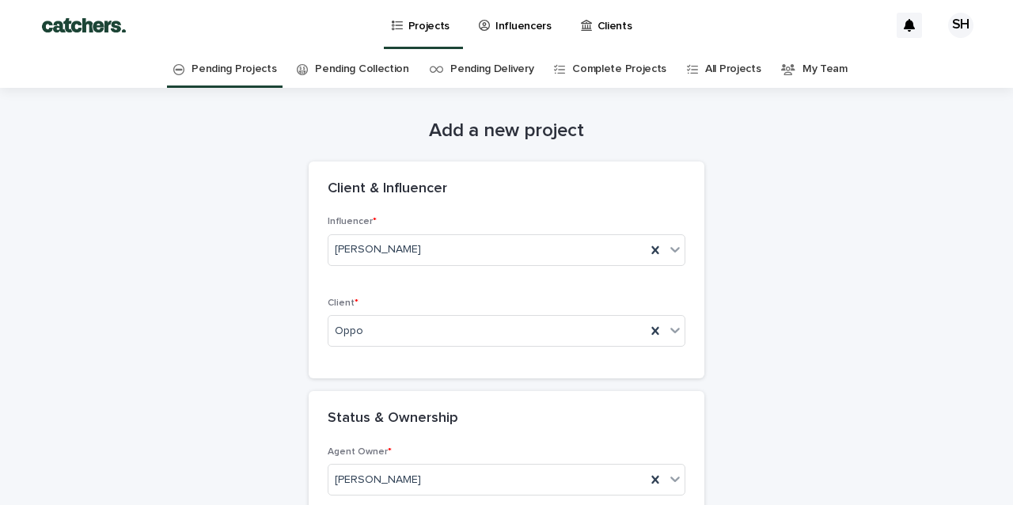
scroll to position [0, 0]
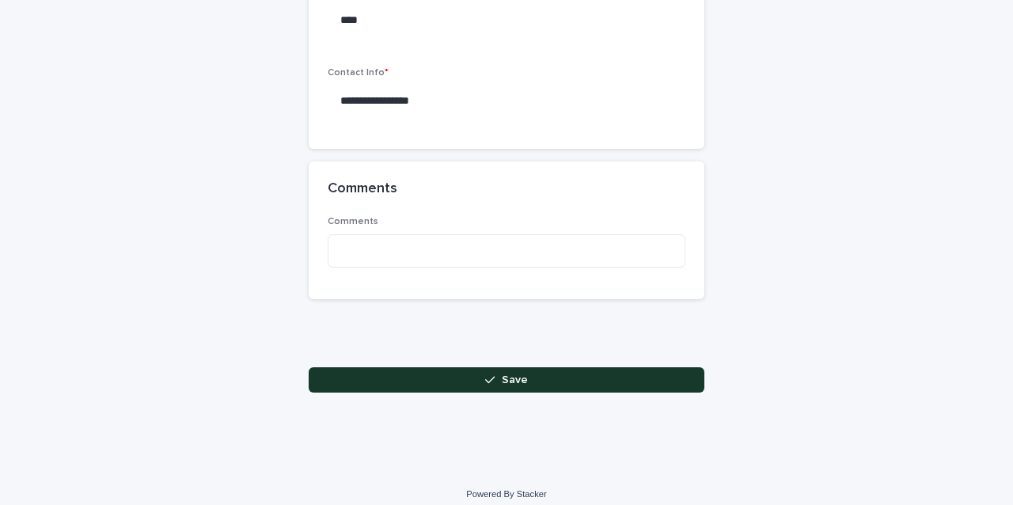
type input "*****"
click at [484, 370] on button "Save" at bounding box center [507, 379] width 396 height 25
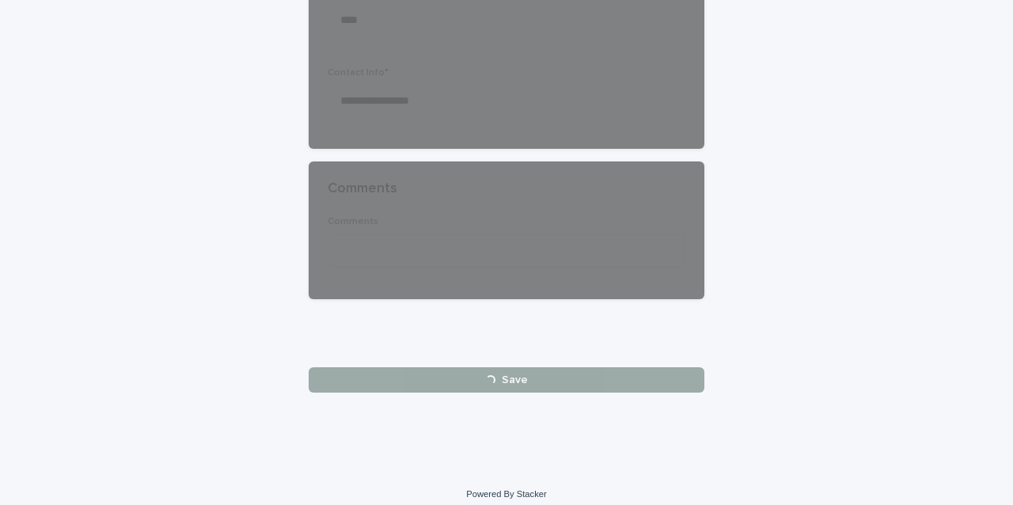
scroll to position [1956, 0]
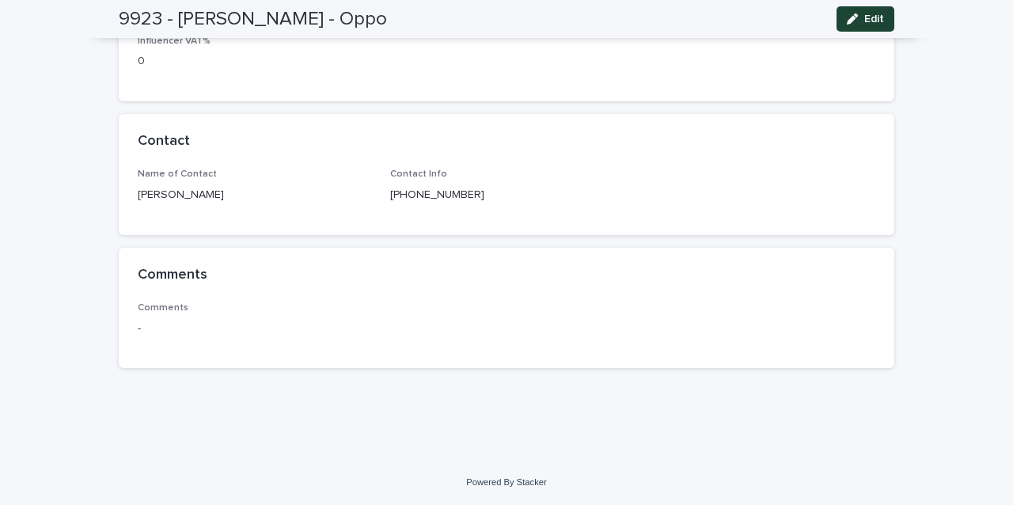
scroll to position [1012, 0]
